Goal: Task Accomplishment & Management: Manage account settings

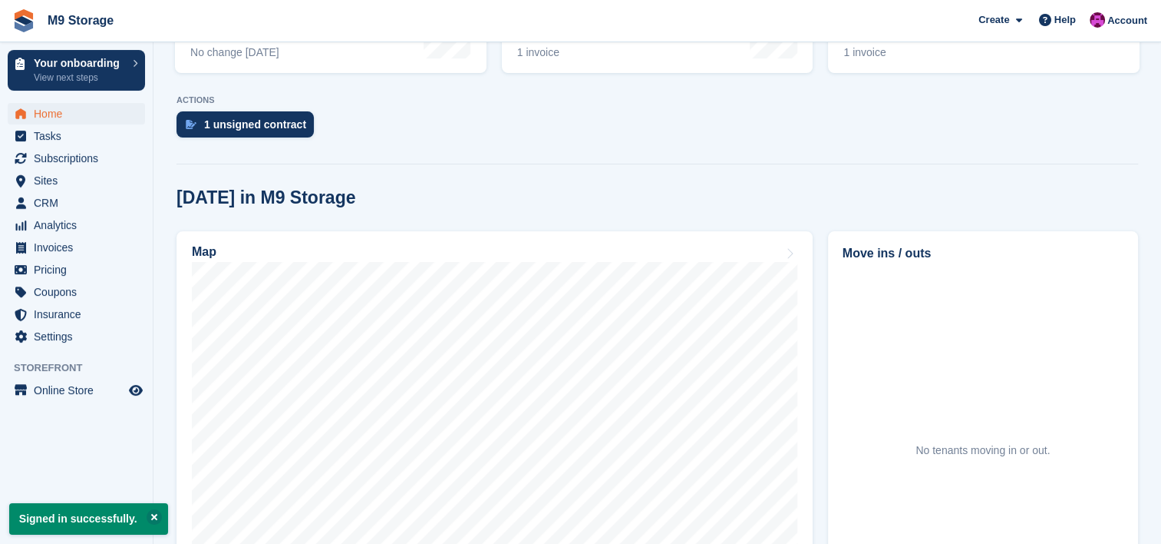
scroll to position [319, 0]
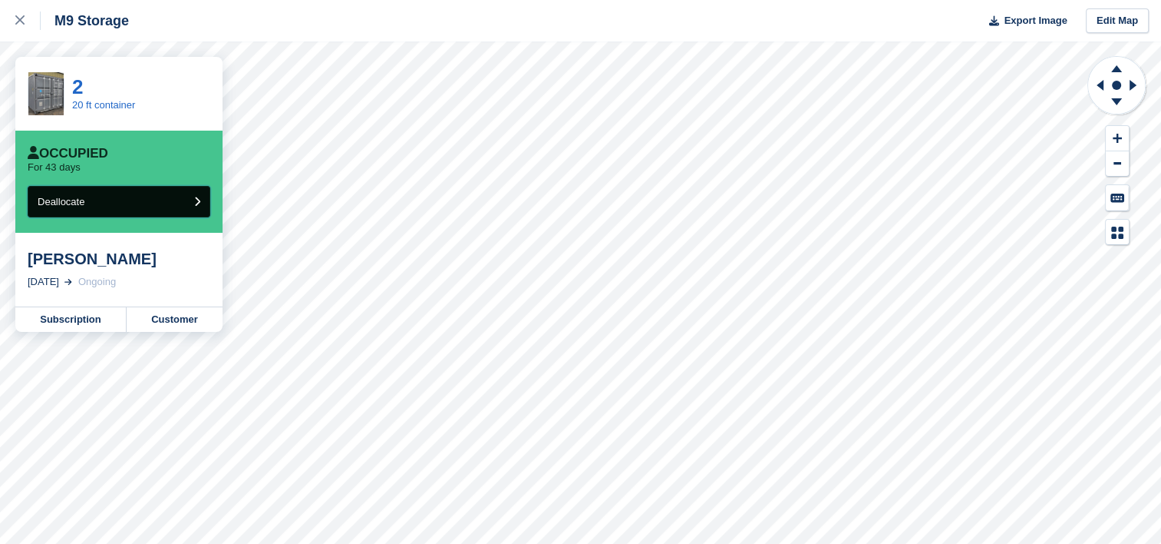
click at [156, 203] on button "Deallocate" at bounding box center [119, 201] width 183 height 31
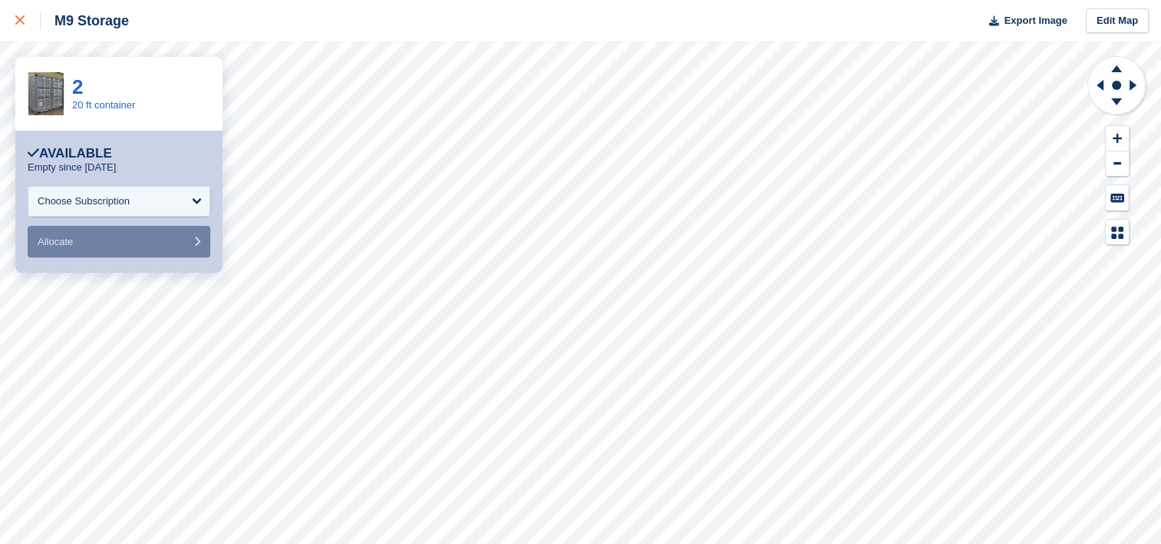
click at [21, 28] on div at bounding box center [27, 21] width 25 height 18
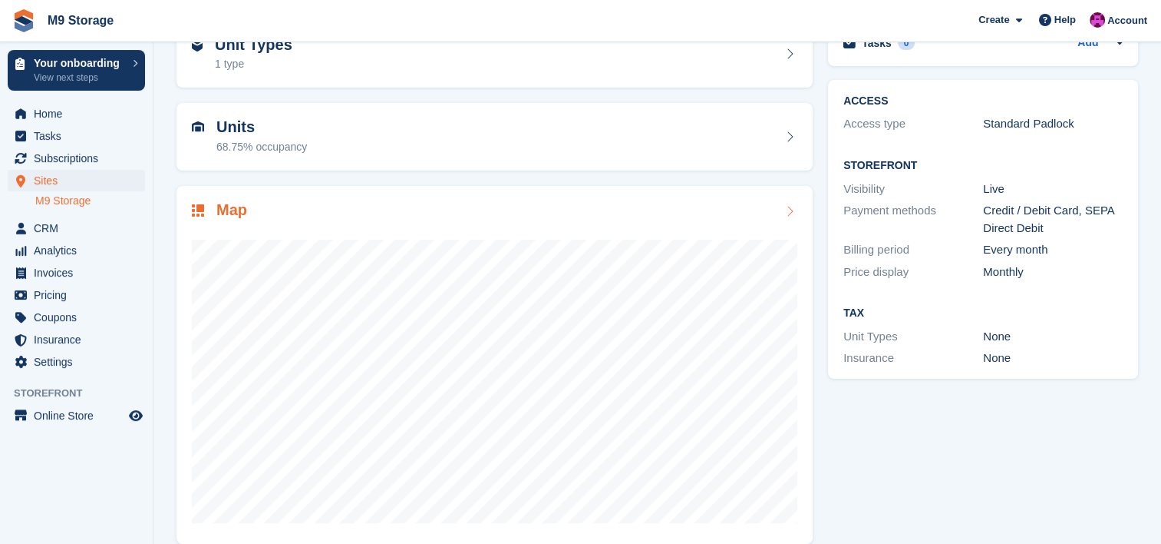
scroll to position [111, 0]
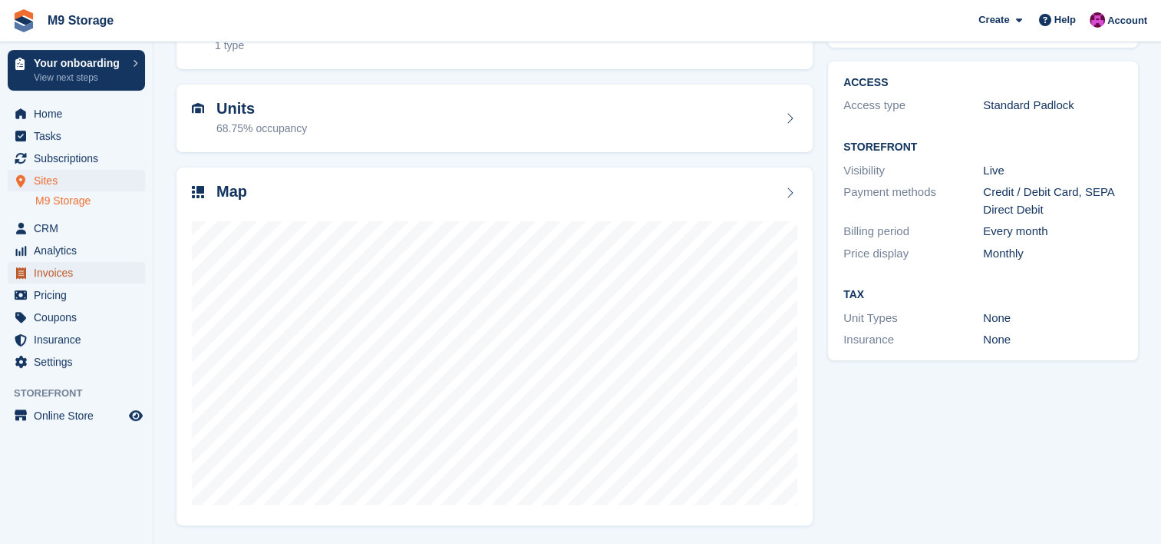
click at [97, 269] on span "Invoices" at bounding box center [80, 272] width 92 height 21
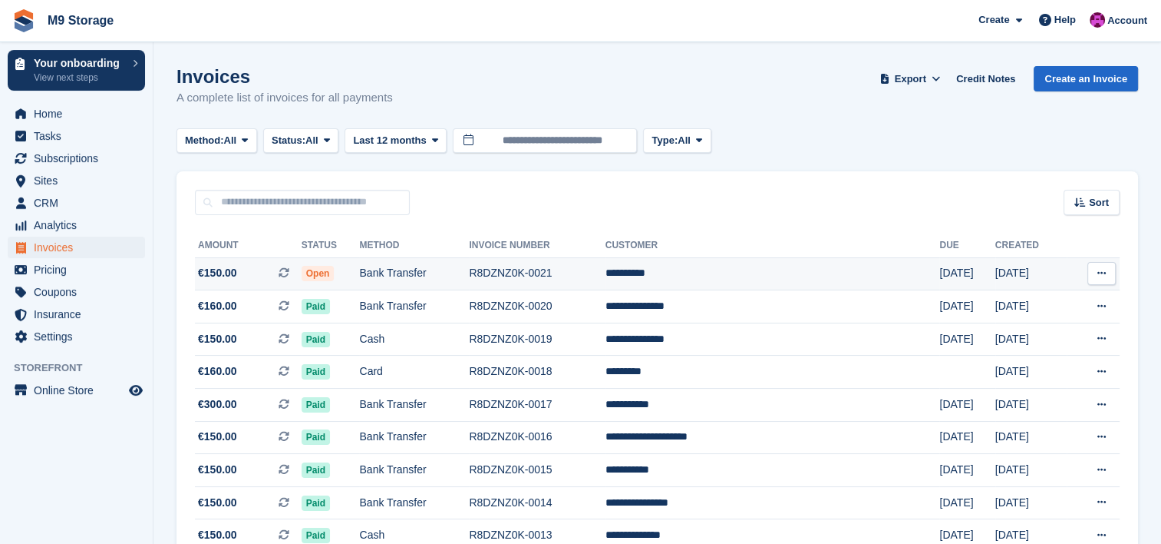
click at [335, 273] on span "Open" at bounding box center [318, 273] width 33 height 15
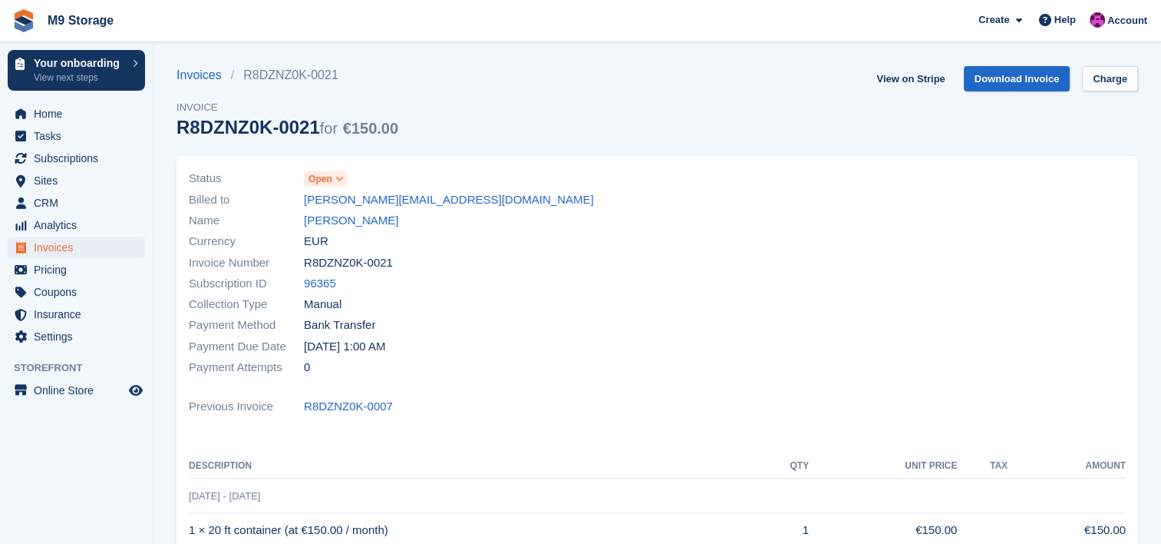
click at [342, 187] on span "Open" at bounding box center [325, 178] width 43 height 15
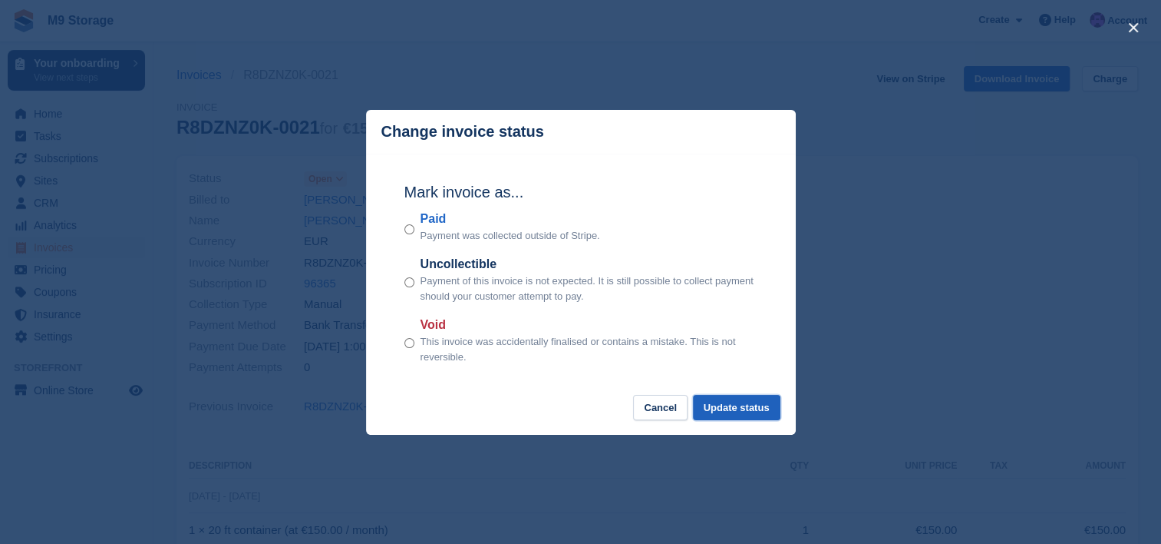
click at [717, 405] on button "Update status" at bounding box center [737, 407] width 88 height 25
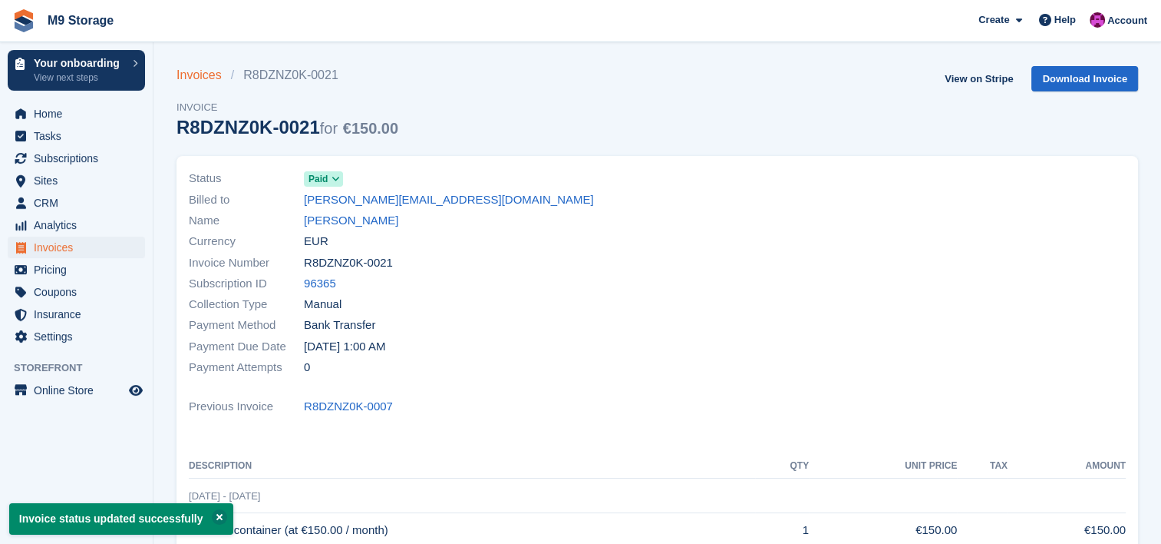
click at [198, 77] on link "Invoices" at bounding box center [204, 75] width 55 height 18
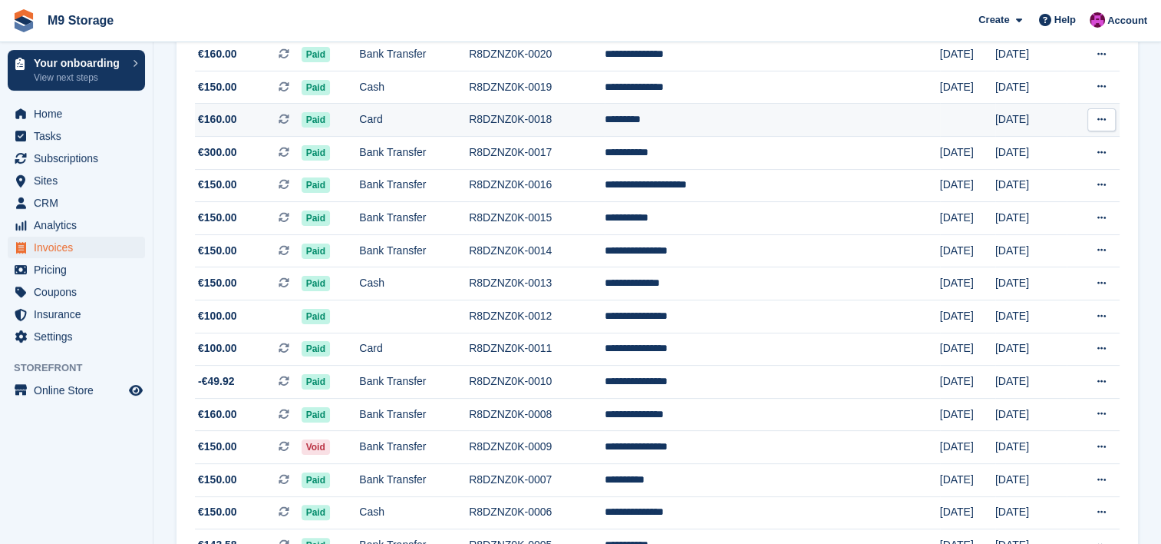
scroll to position [255, 0]
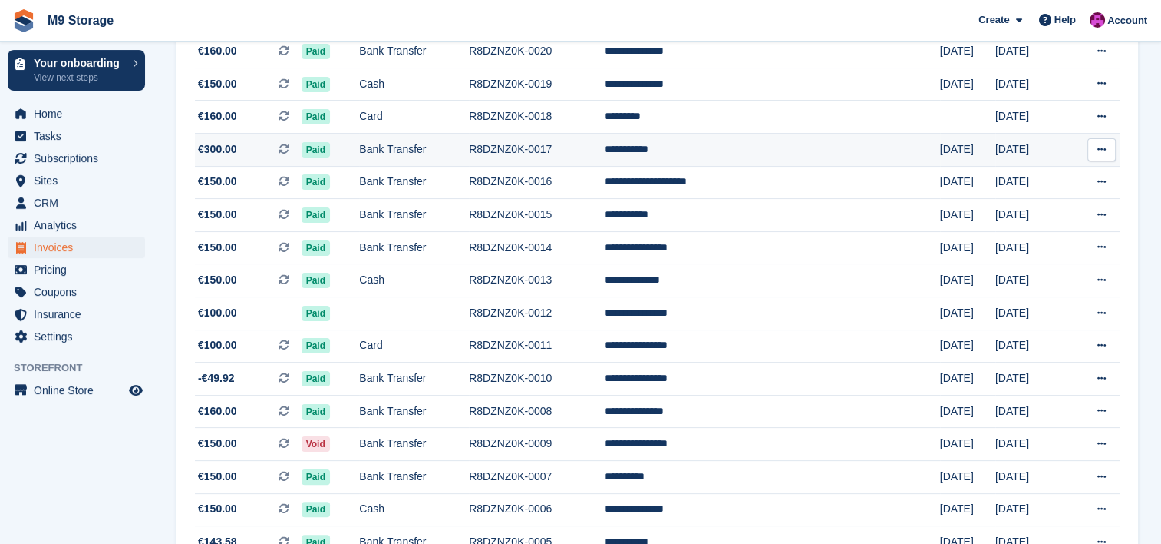
click at [713, 151] on td "**********" at bounding box center [772, 150] width 335 height 33
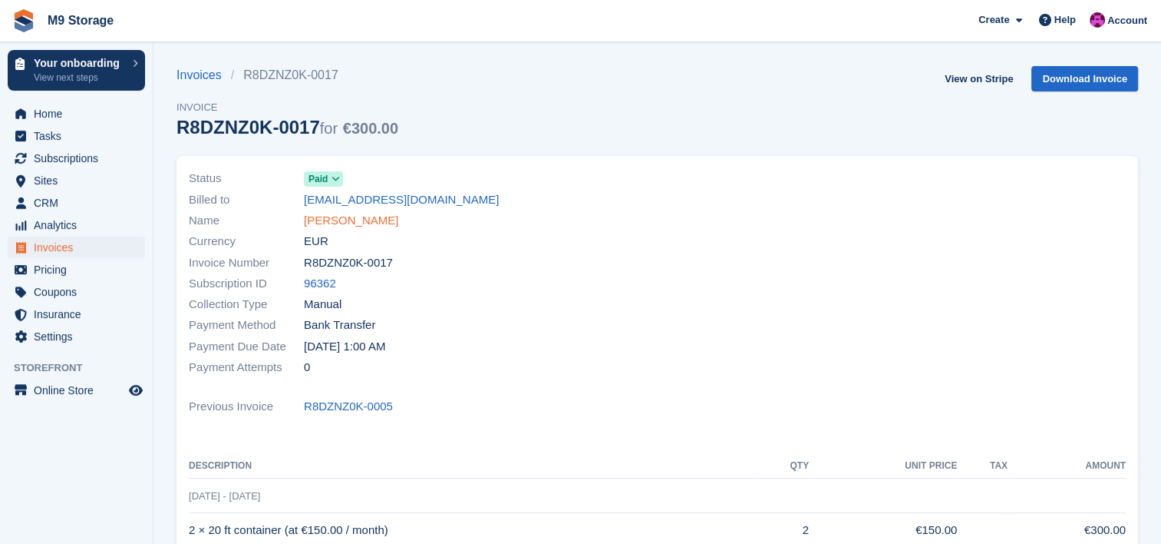
click at [358, 220] on link "[PERSON_NAME]" at bounding box center [351, 221] width 94 height 18
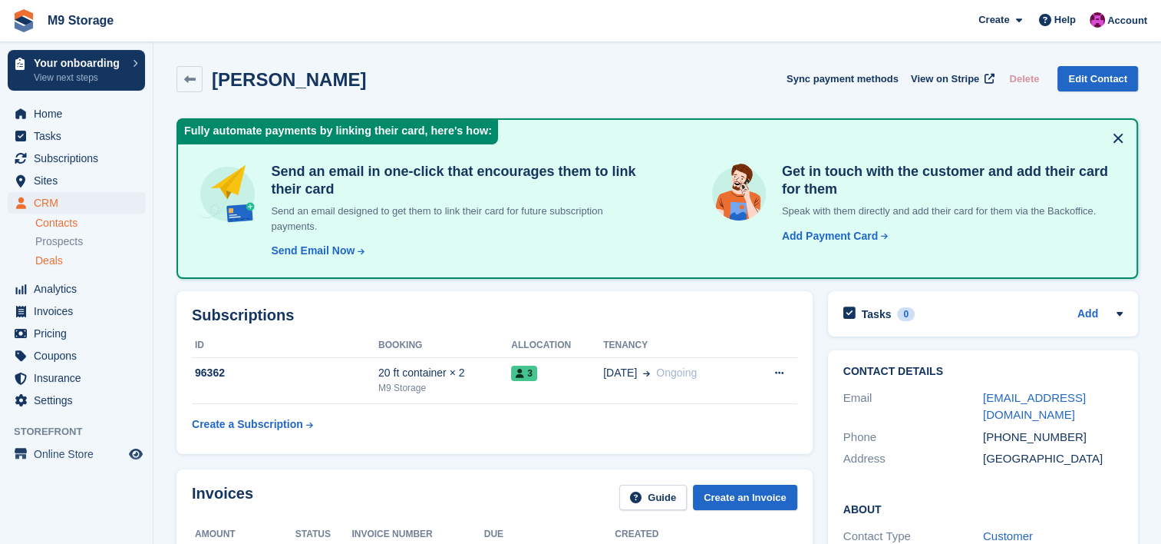
click at [71, 255] on div "Deals" at bounding box center [90, 260] width 110 height 15
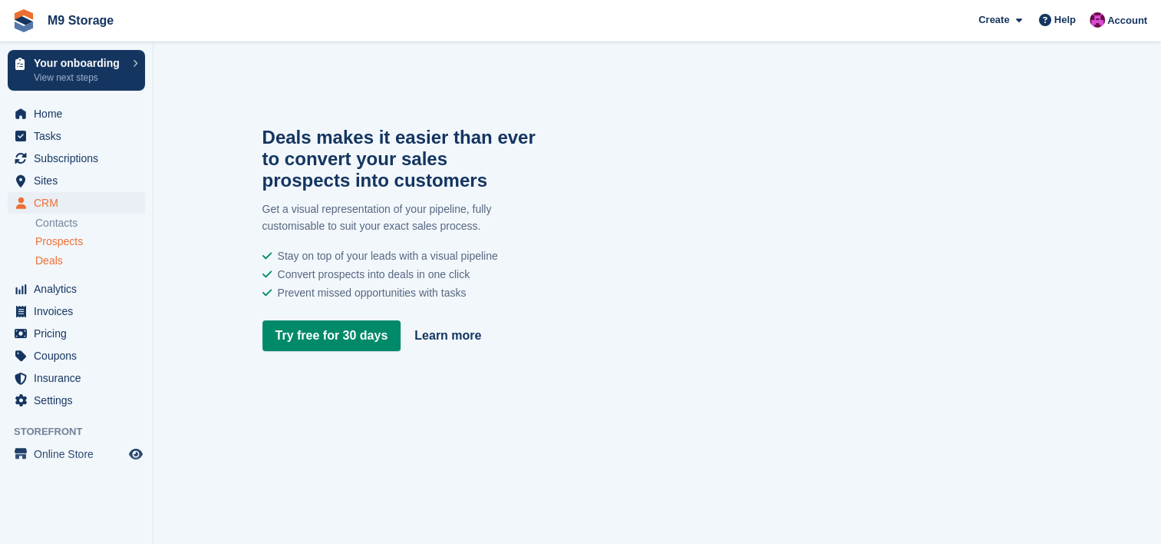
click at [78, 243] on span "Prospects" at bounding box center [59, 241] width 48 height 15
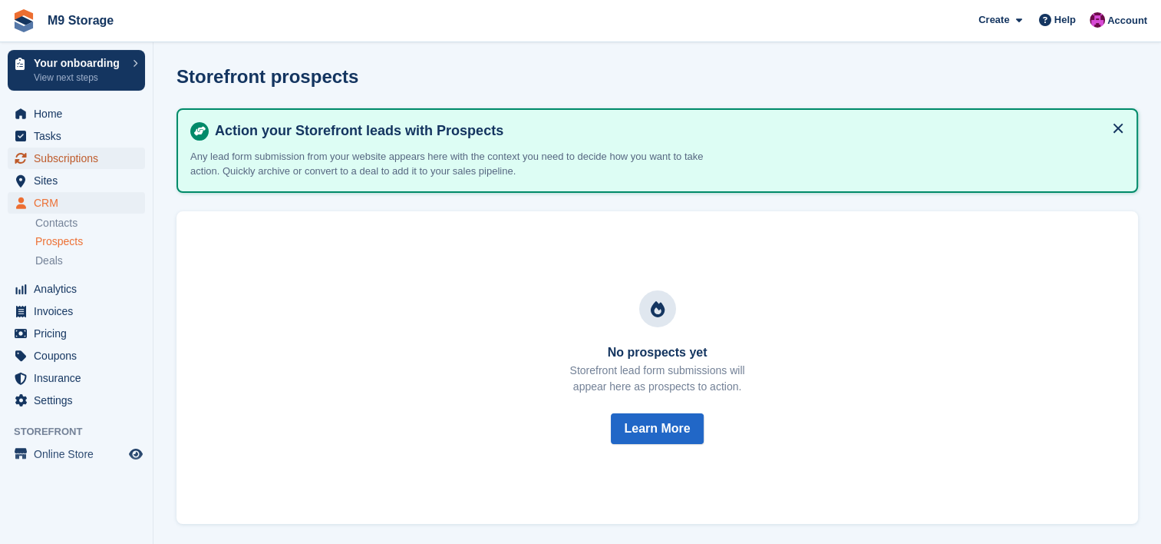
click at [71, 163] on span "Subscriptions" at bounding box center [80, 157] width 92 height 21
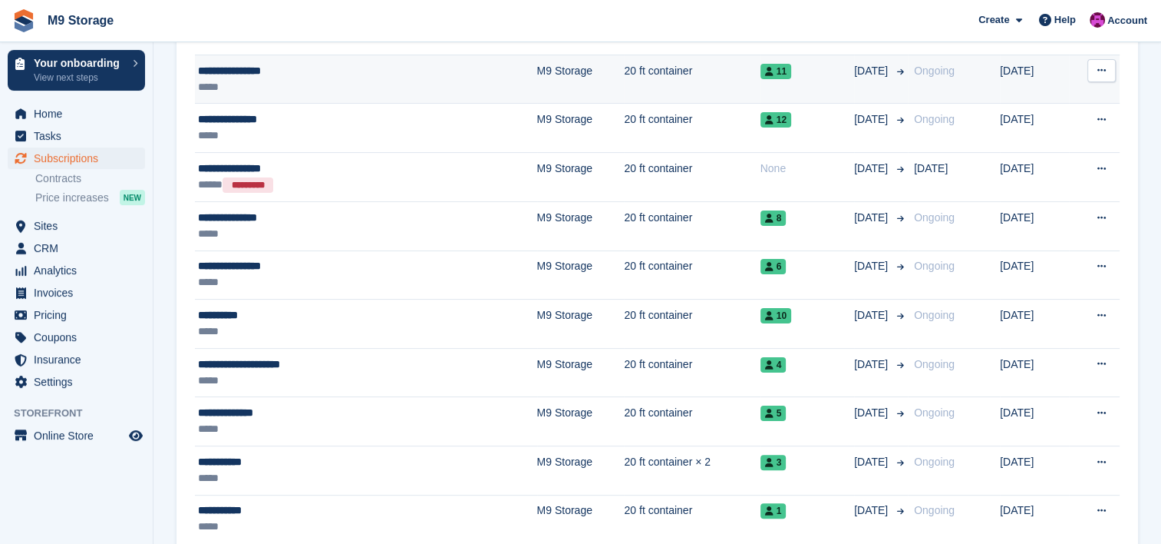
scroll to position [302, 0]
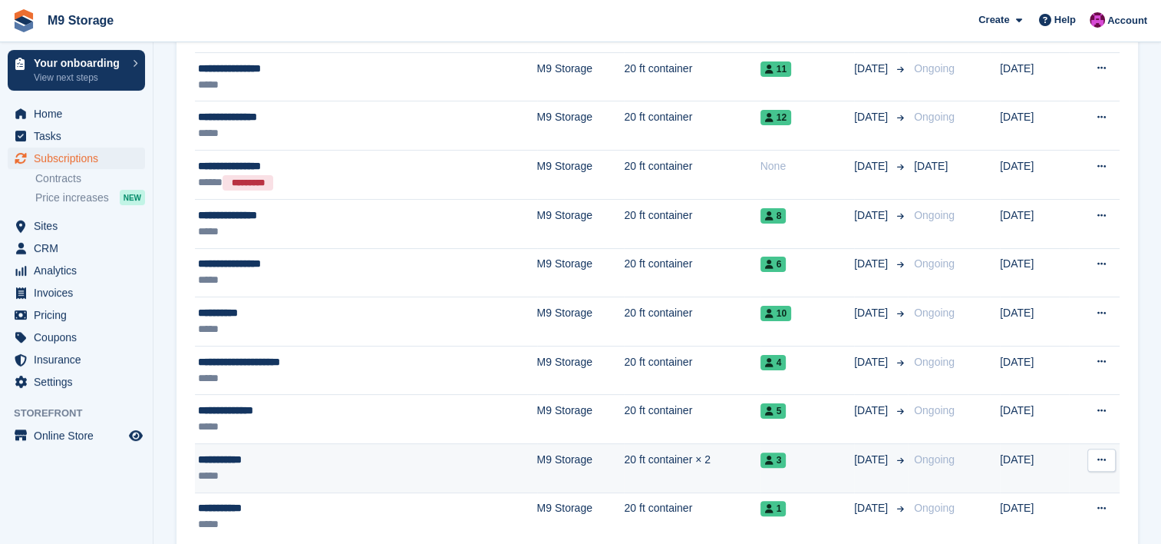
click at [267, 464] on div "**********" at bounding box center [305, 459] width 214 height 16
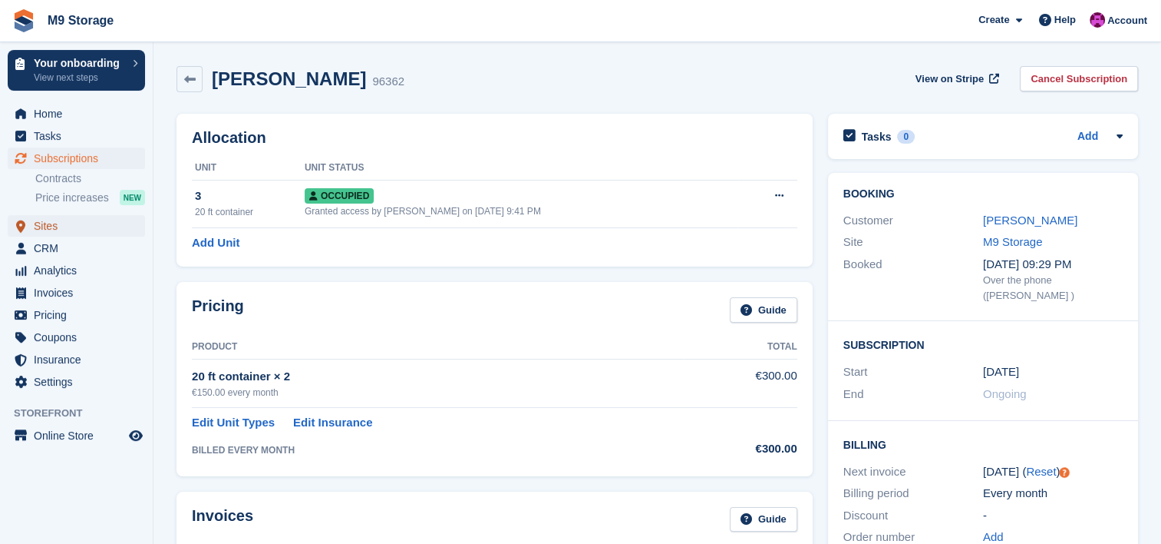
click at [59, 230] on span "Sites" at bounding box center [80, 225] width 92 height 21
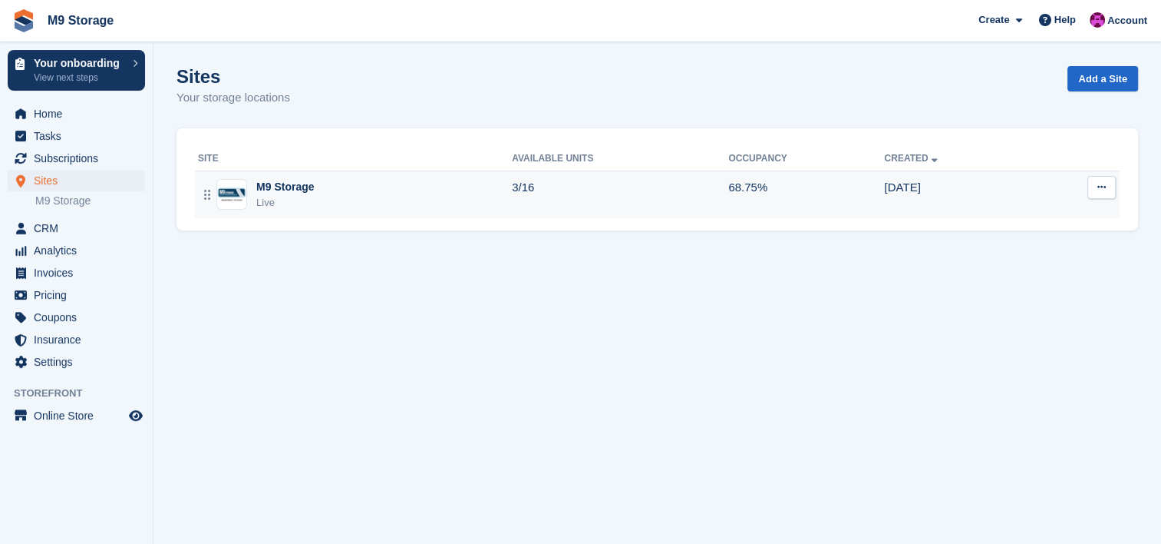
click at [366, 187] on div "M9 Storage Live" at bounding box center [355, 194] width 314 height 31
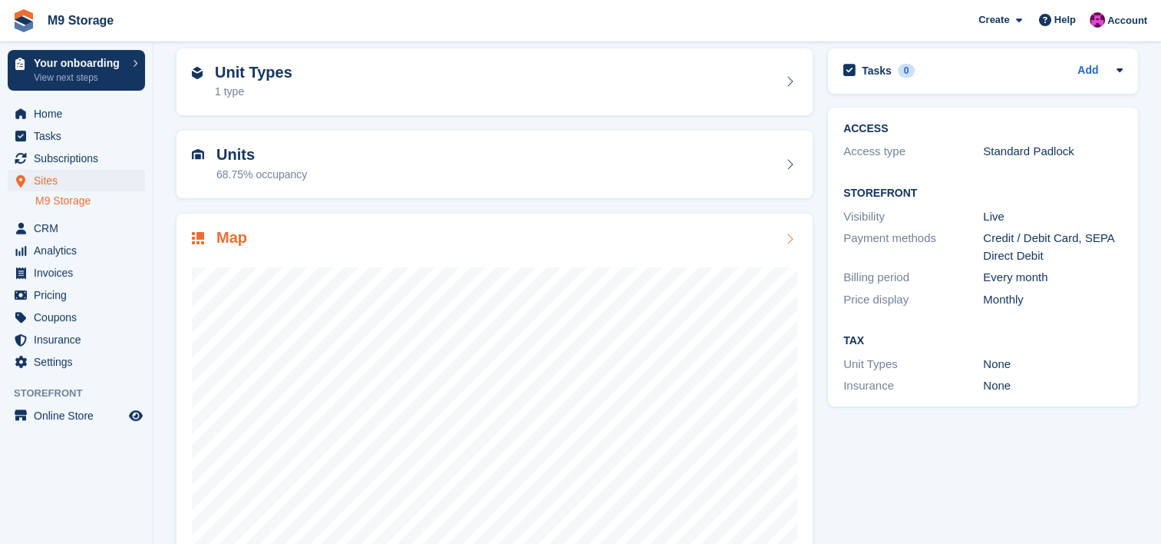
scroll to position [111, 0]
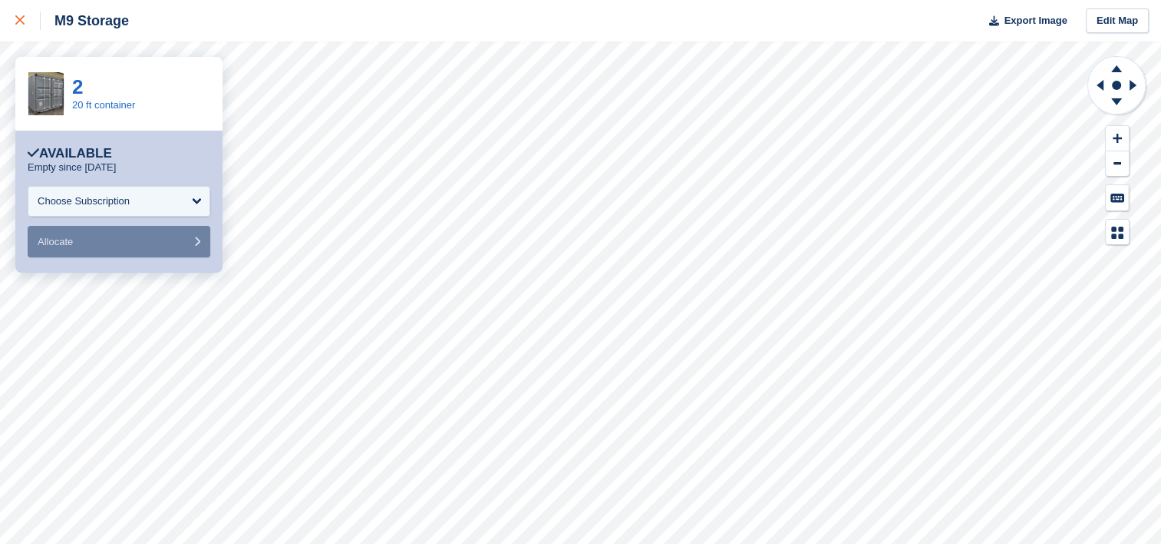
click at [13, 21] on link at bounding box center [20, 20] width 41 height 41
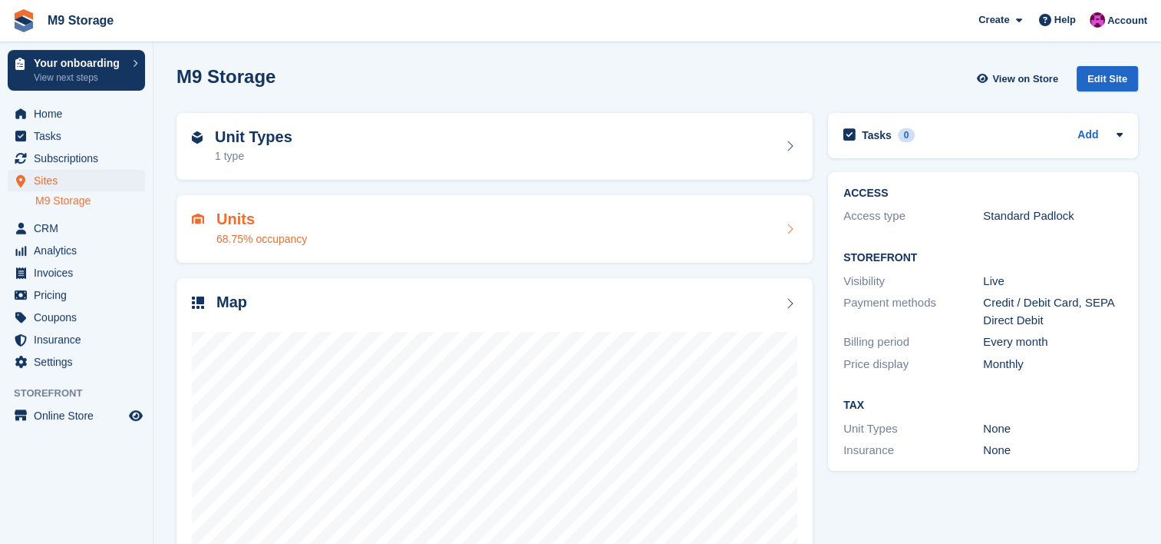
click at [318, 244] on div "Units 68.75% occupancy" at bounding box center [495, 228] width 606 height 37
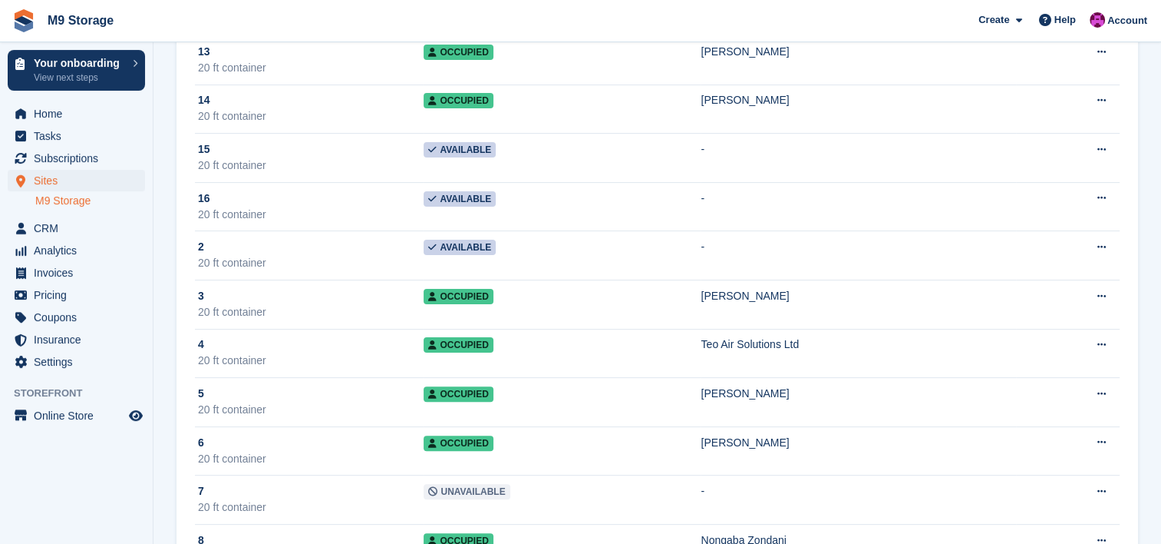
scroll to position [353, 0]
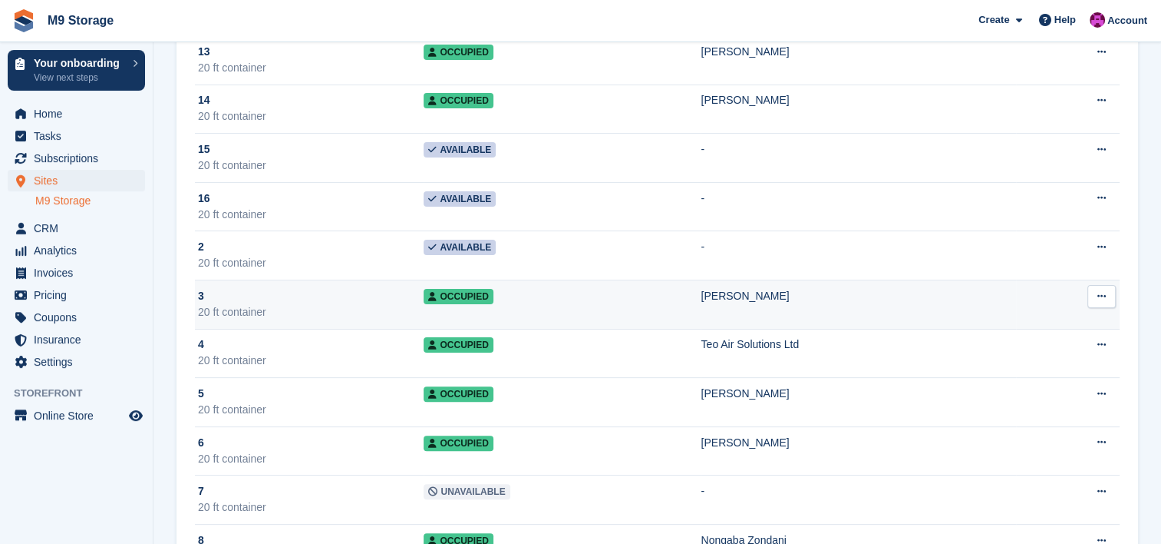
click at [286, 304] on div "20 ft container" at bounding box center [311, 312] width 226 height 16
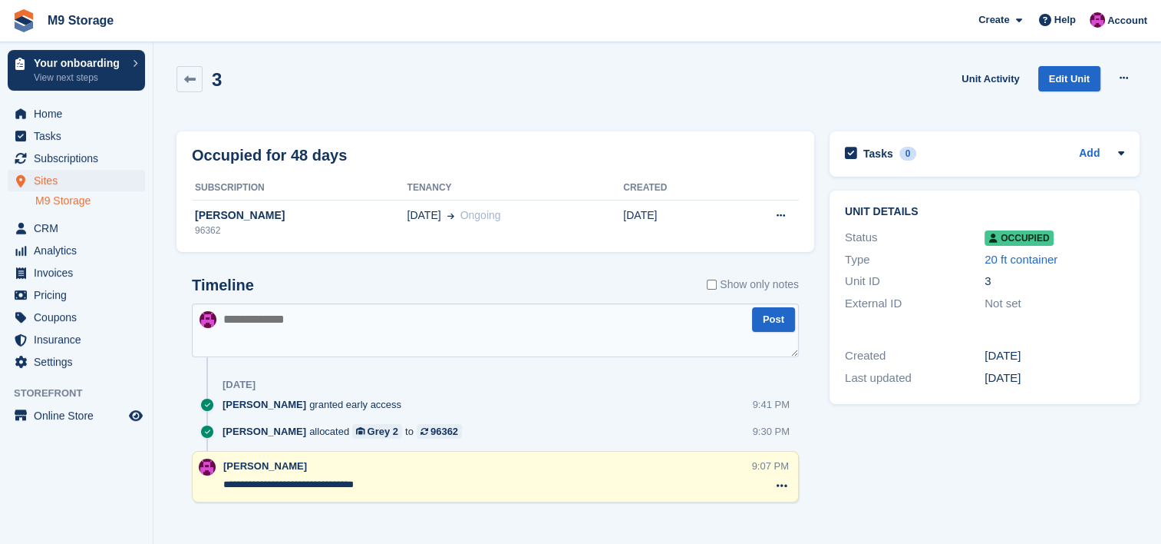
scroll to position [12, 0]
